Goal: Understand process/instructions: Learn how to perform a task or action

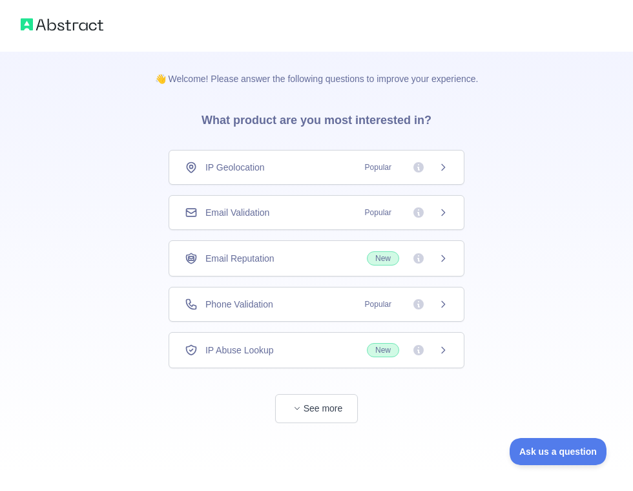
click at [286, 208] on div "Email Validation Popular" at bounding box center [316, 212] width 263 height 13
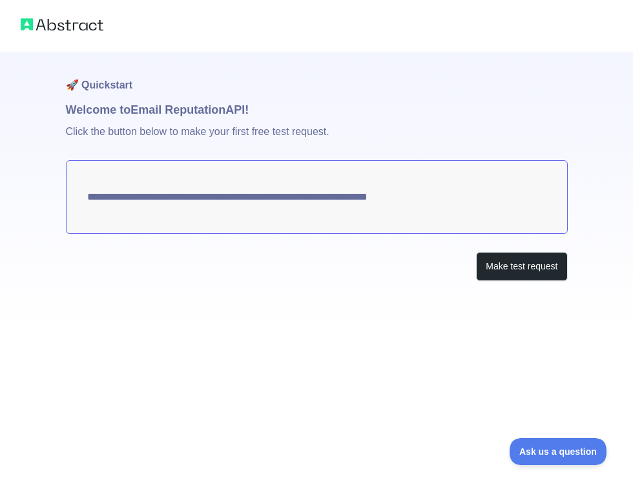
click at [258, 203] on textarea "**********" at bounding box center [317, 197] width 502 height 74
click at [527, 262] on button "Make test request" at bounding box center [521, 266] width 91 height 29
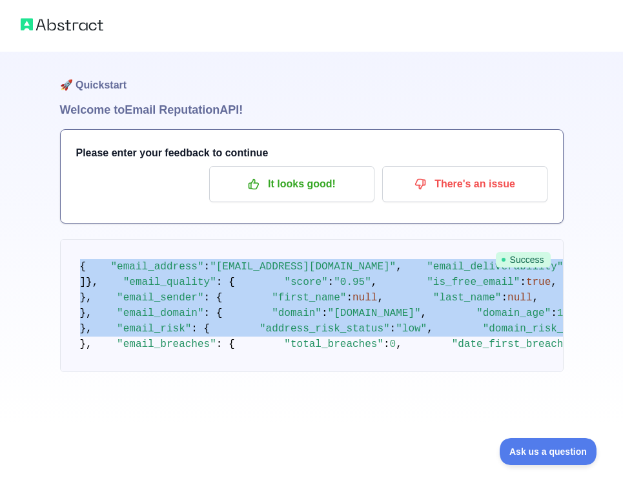
scroll to position [723, 0]
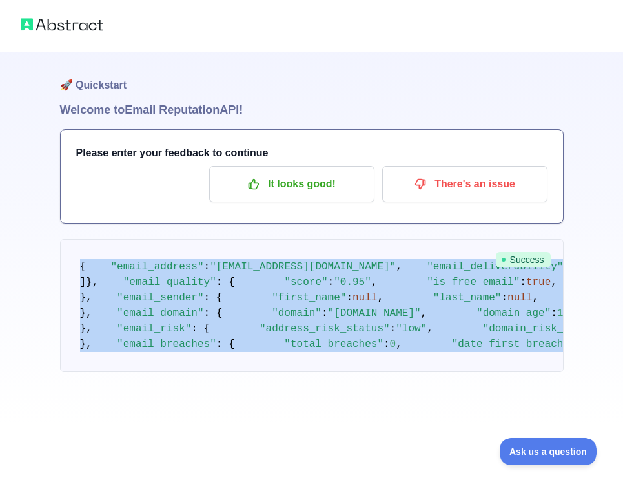
drag, startPoint x: 74, startPoint y: 265, endPoint x: 228, endPoint y: 406, distance: 208.8
click at [228, 372] on pre "{ "email_address" : "[EMAIL_ADDRESS][DOMAIN_NAME]" , "email_deliverability" : {…" at bounding box center [311, 305] width 503 height 133
copy code "{ "email_address" : "[EMAIL_ADDRESS][DOMAIN_NAME]" , "email_deliverability" : {…"
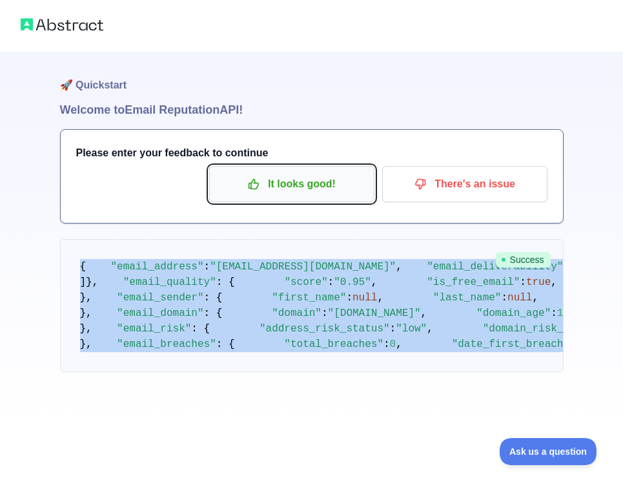
click at [300, 184] on button "It looks good!" at bounding box center [291, 184] width 165 height 36
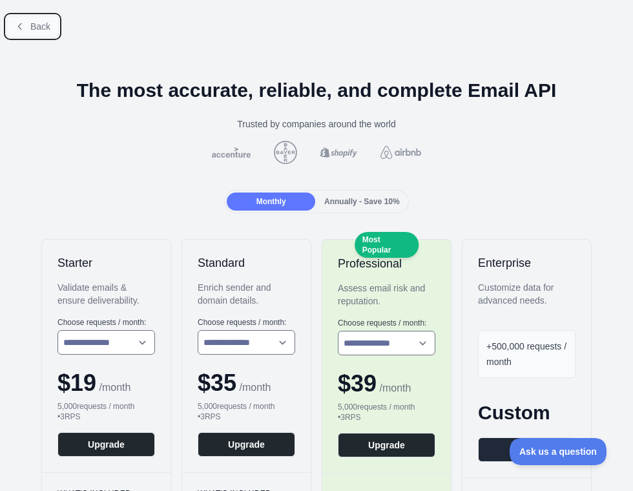
click at [20, 26] on icon at bounding box center [20, 26] width 10 height 10
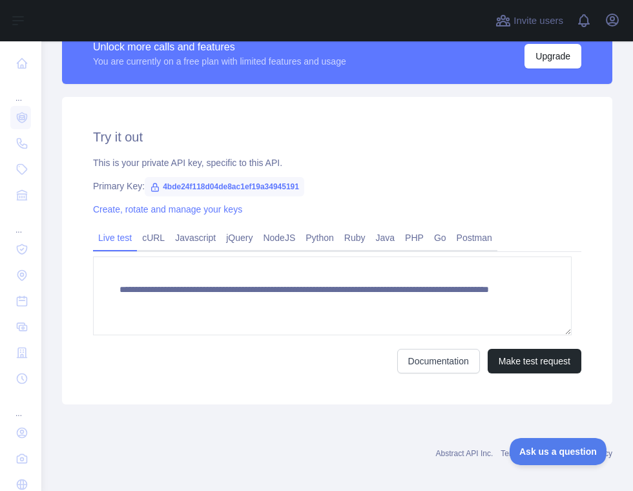
scroll to position [396, 0]
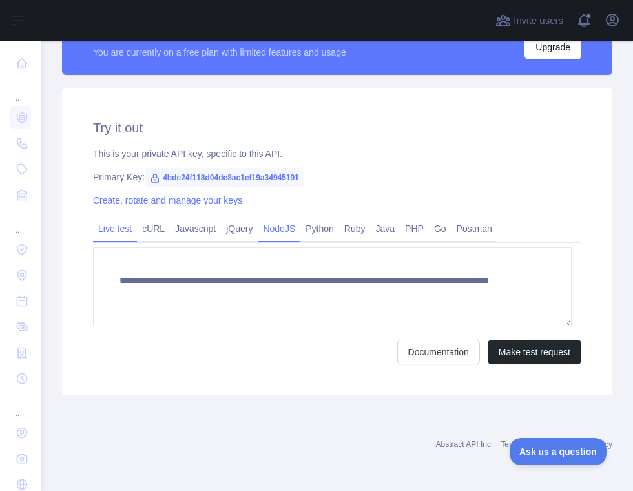
click at [269, 232] on link "NodeJS" at bounding box center [279, 228] width 43 height 21
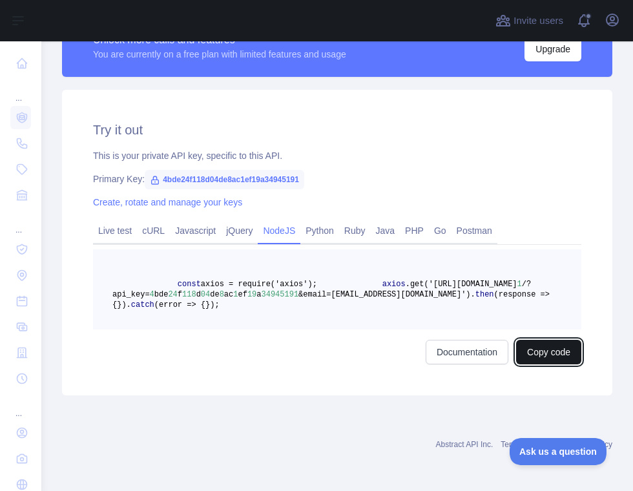
click at [533, 364] on button "Copy code" at bounding box center [548, 352] width 65 height 25
